Goal: Navigation & Orientation: Find specific page/section

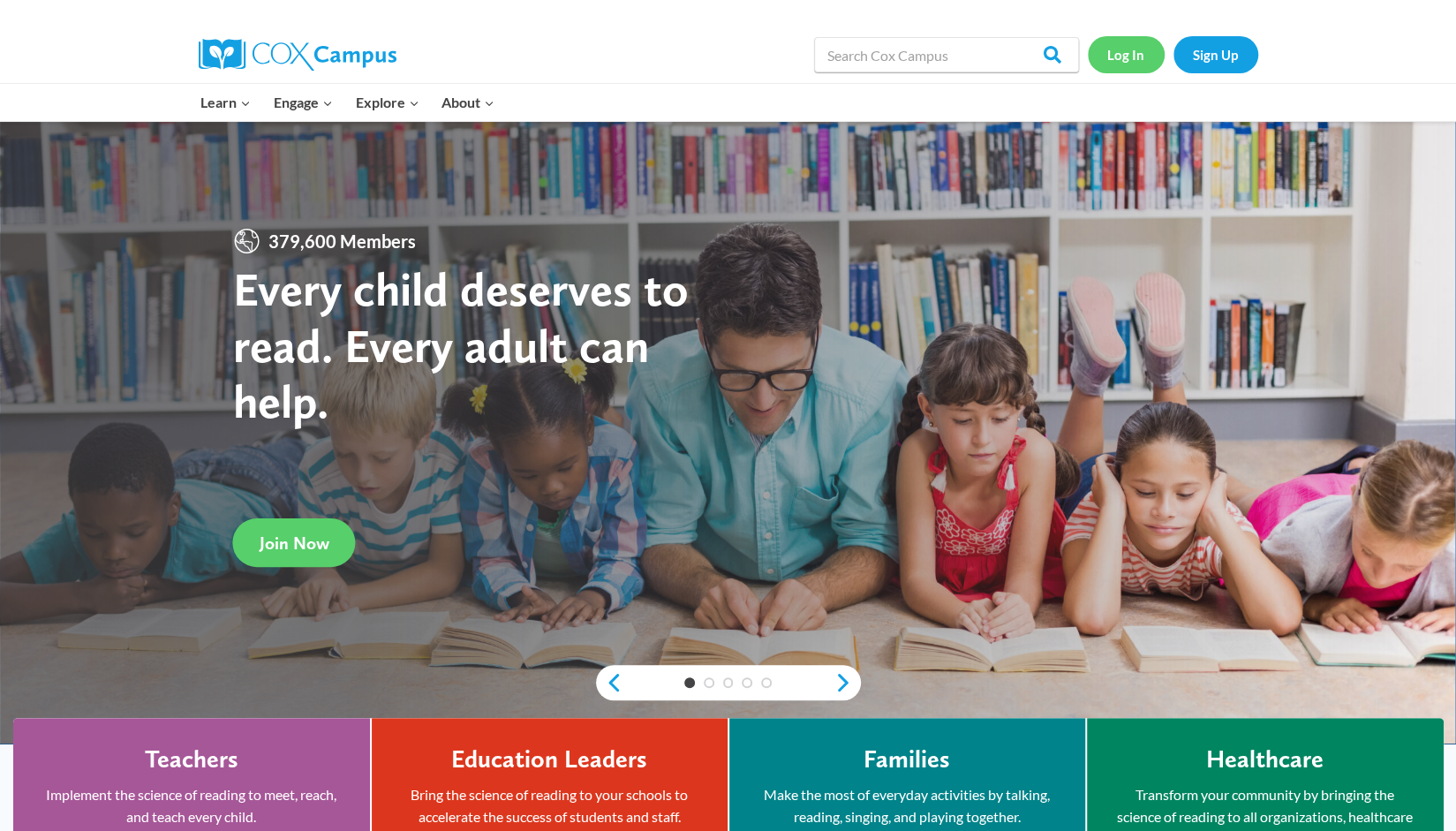
click at [1126, 50] on link "Log In" at bounding box center [1126, 54] width 77 height 36
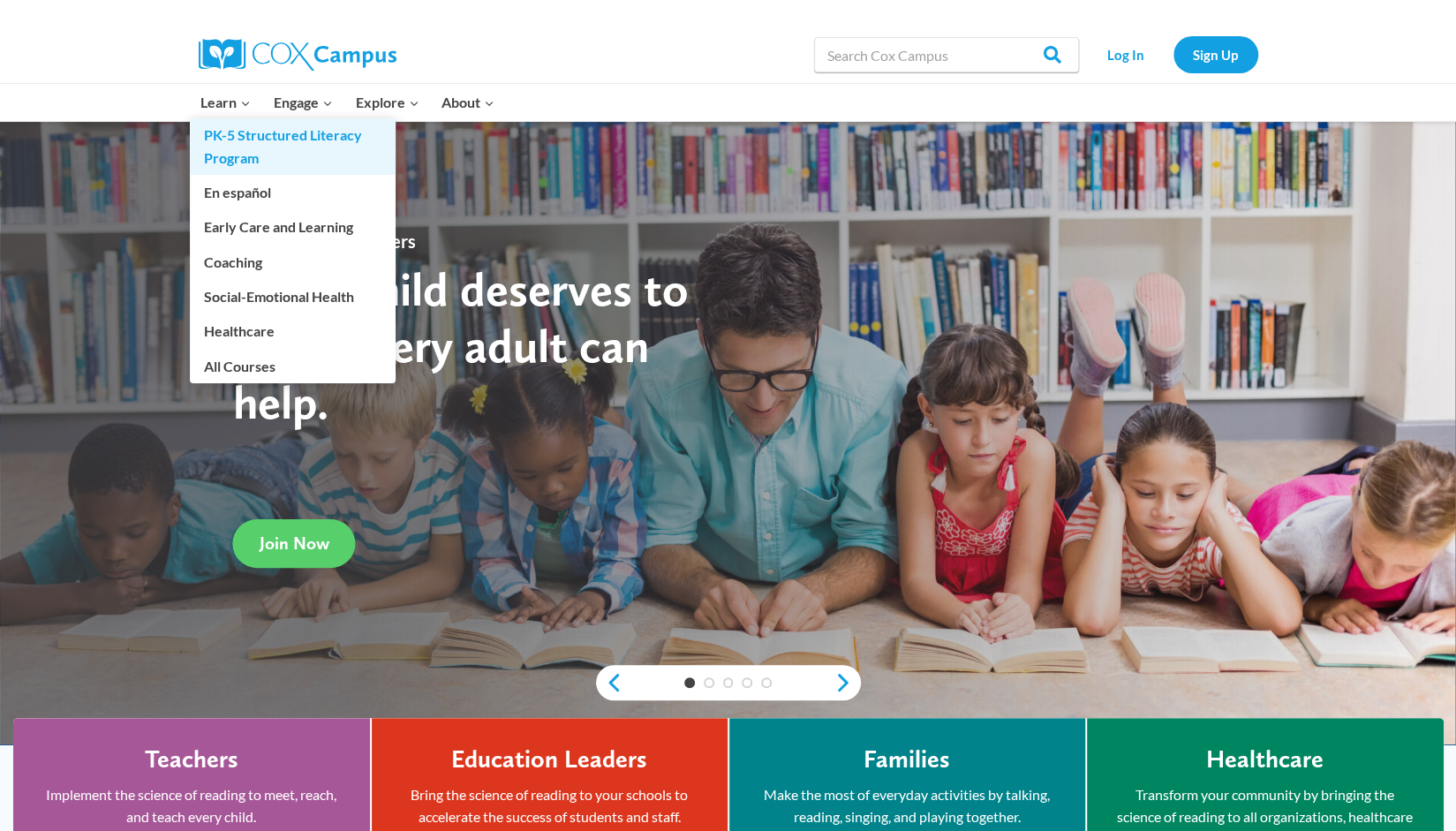
click at [230, 140] on link "PK-5 Structured Literacy Program" at bounding box center [293, 147] width 205 height 57
